Goal: Find specific page/section: Find specific page/section

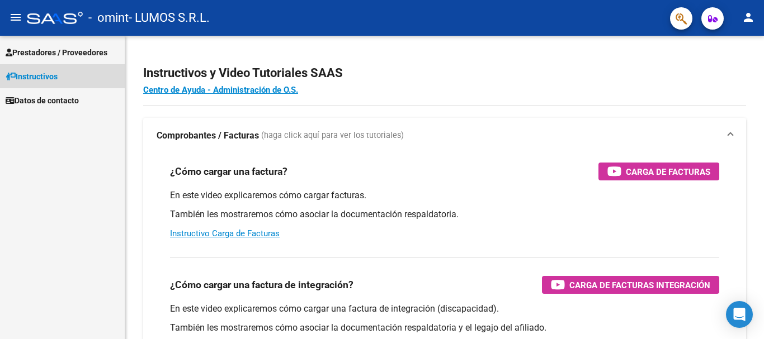
click at [50, 73] on span "Instructivos" at bounding box center [32, 76] width 52 height 12
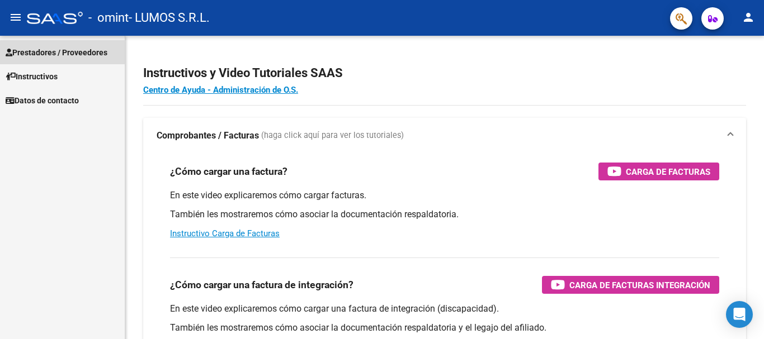
click at [65, 42] on link "Prestadores / Proveedores" at bounding box center [62, 52] width 125 height 24
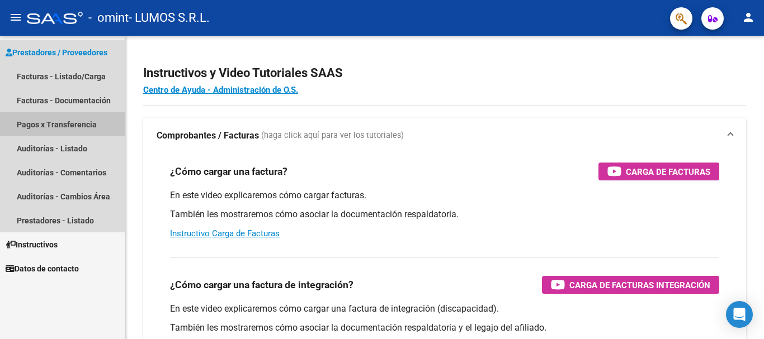
click at [70, 125] on link "Pagos x Transferencia" at bounding box center [62, 124] width 125 height 24
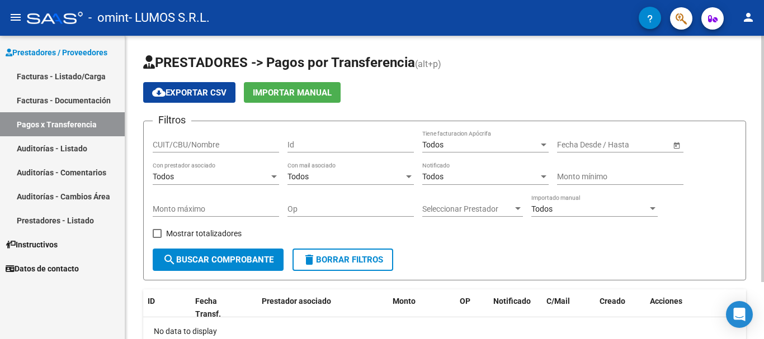
scroll to position [70, 0]
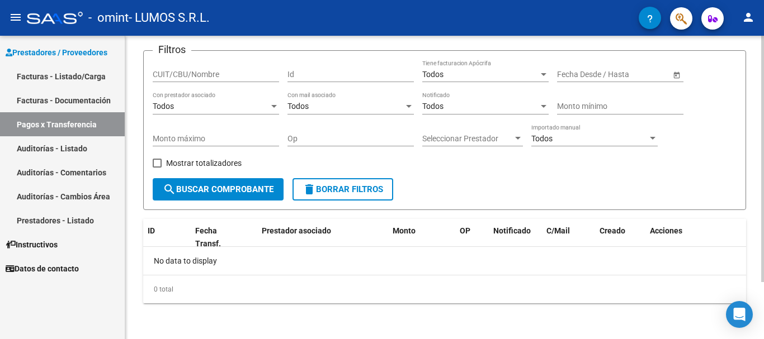
click at [244, 194] on span "search Buscar Comprobante" at bounding box center [218, 190] width 111 height 10
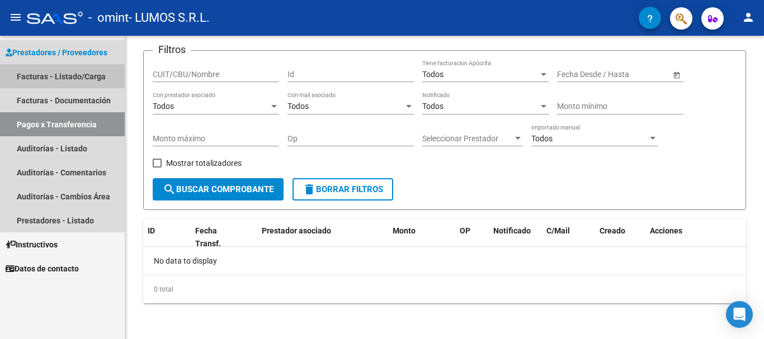
click at [90, 74] on link "Facturas - Listado/Carga" at bounding box center [62, 76] width 125 height 24
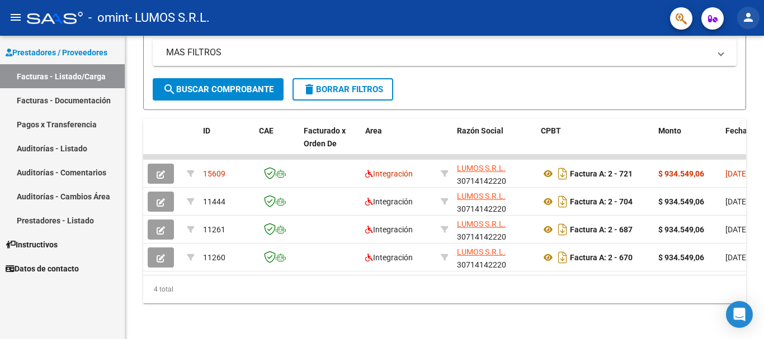
click at [753, 13] on mat-icon "person" at bounding box center [747, 17] width 13 height 13
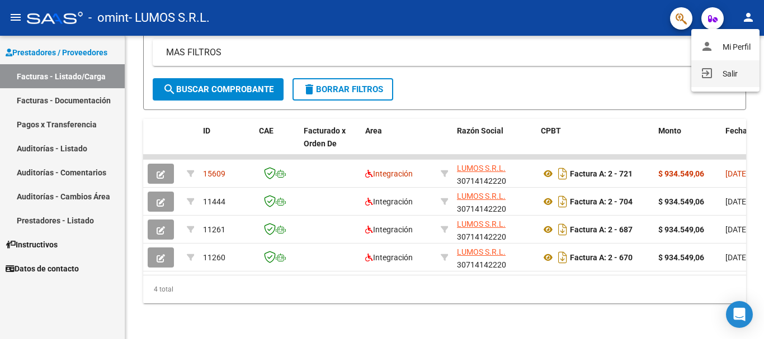
click at [732, 76] on button "exit_to_app Salir" at bounding box center [725, 73] width 68 height 27
